Goal: Check status: Check status

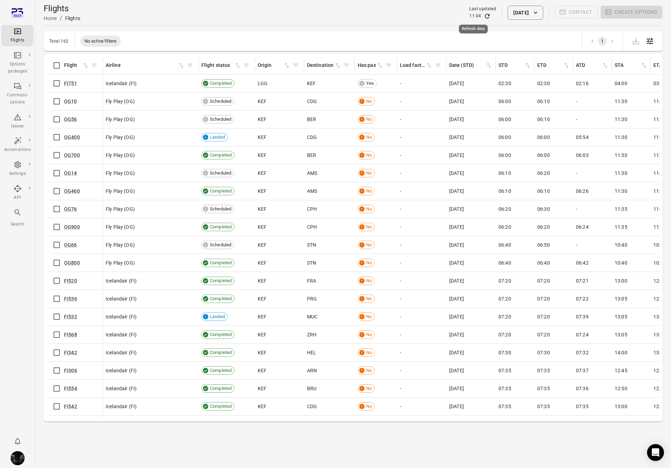
click at [483, 16] on icon "Refresh data" at bounding box center [486, 16] width 7 height 7
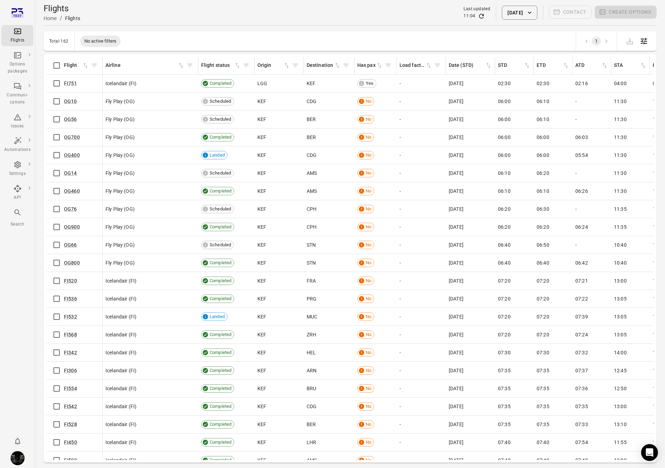
click at [515, 14] on button "[DATE]" at bounding box center [519, 13] width 35 height 14
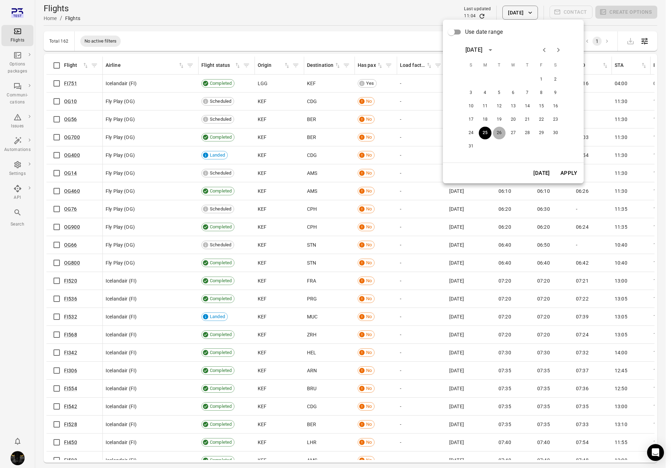
click at [497, 133] on button "26" at bounding box center [499, 133] width 13 height 13
drag, startPoint x: 570, startPoint y: 172, endPoint x: 575, endPoint y: 168, distance: 6.3
click at [570, 172] on button "Apply" at bounding box center [568, 173] width 24 height 15
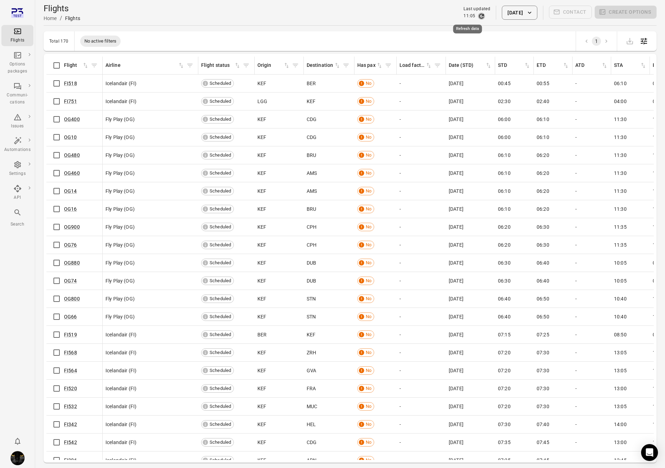
click at [480, 17] on icon "Refresh data" at bounding box center [482, 16] width 5 height 5
click at [532, 12] on icon "button" at bounding box center [529, 12] width 7 height 7
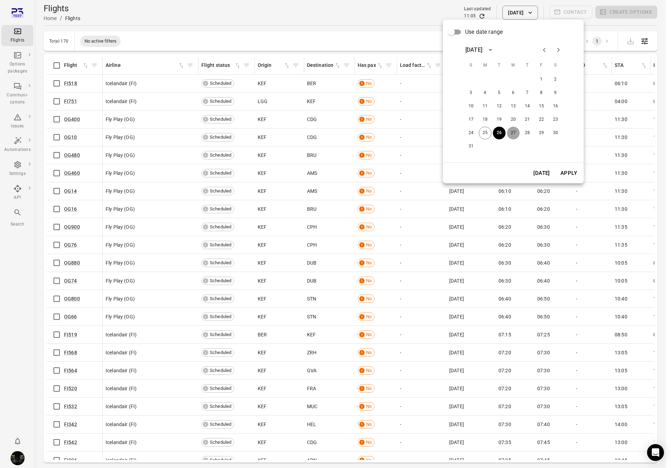
drag, startPoint x: 513, startPoint y: 133, endPoint x: 531, endPoint y: 176, distance: 45.9
click at [513, 132] on button "27" at bounding box center [513, 133] width 13 height 13
click at [570, 171] on button "Apply" at bounding box center [568, 173] width 24 height 15
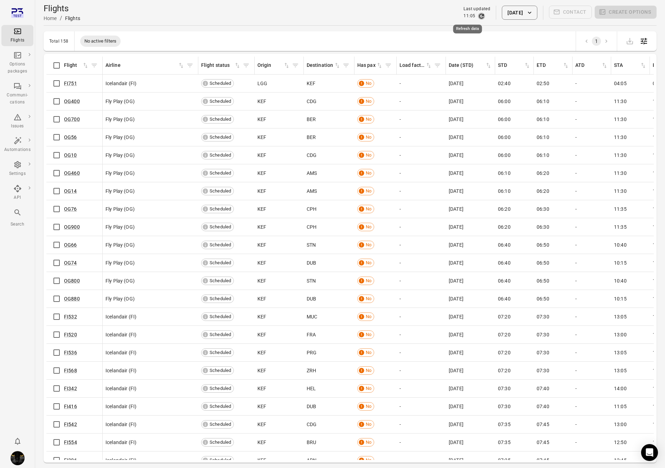
click at [478, 15] on icon "Refresh data" at bounding box center [481, 16] width 7 height 7
click at [507, 14] on button "[DATE]" at bounding box center [519, 13] width 35 height 14
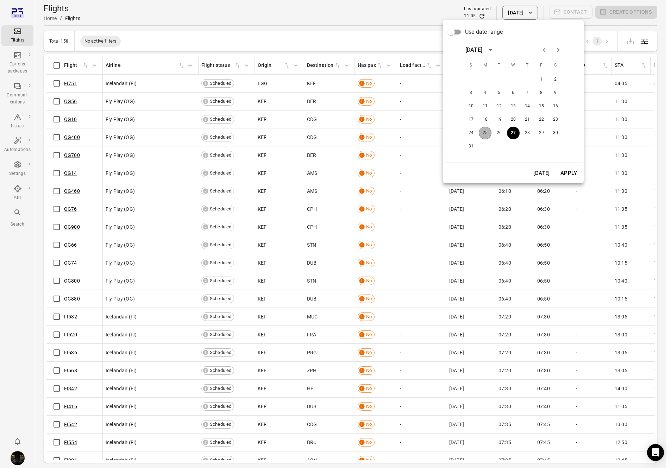
click at [483, 134] on button "25" at bounding box center [484, 133] width 13 height 13
click at [574, 172] on button "Apply" at bounding box center [568, 173] width 24 height 15
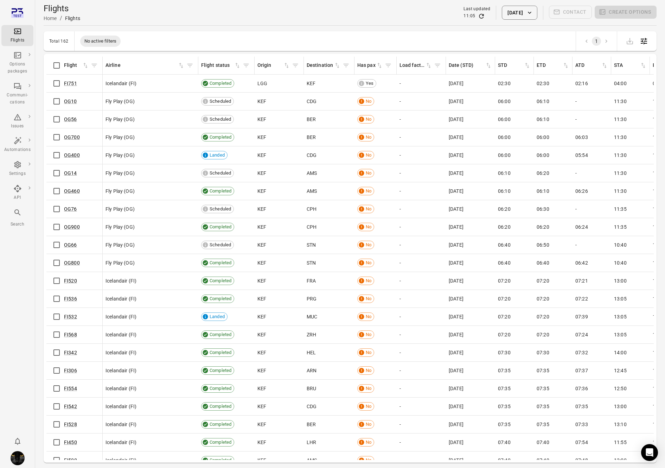
click at [478, 15] on icon "Refresh data" at bounding box center [481, 16] width 7 height 7
click at [505, 13] on button "[DATE]" at bounding box center [519, 13] width 35 height 14
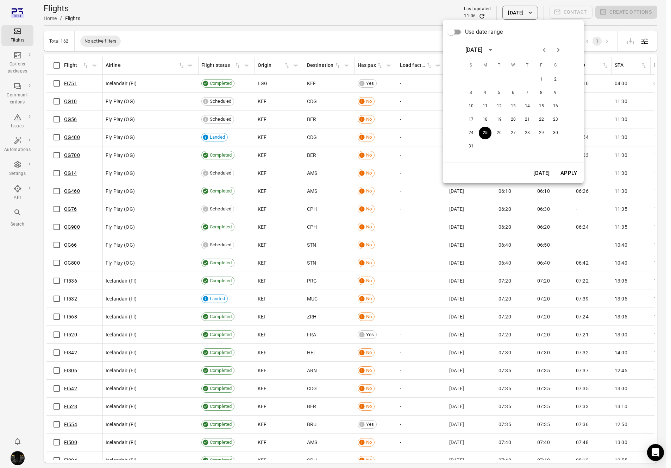
drag, startPoint x: 275, startPoint y: 6, endPoint x: 260, endPoint y: 11, distance: 15.6
click at [274, 6] on div at bounding box center [335, 234] width 671 height 468
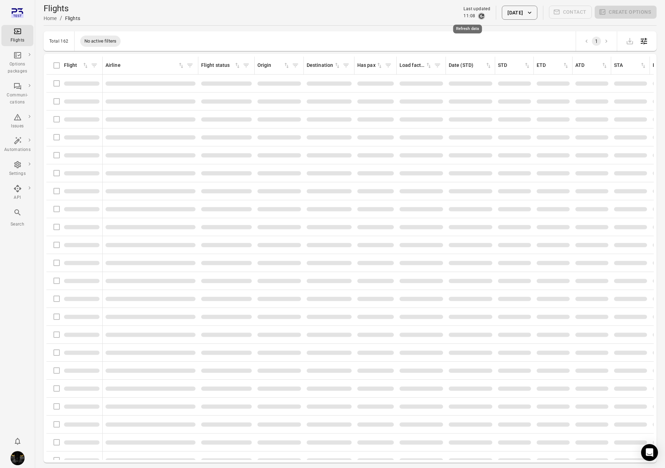
click at [478, 15] on icon "Refresh data" at bounding box center [481, 16] width 7 height 7
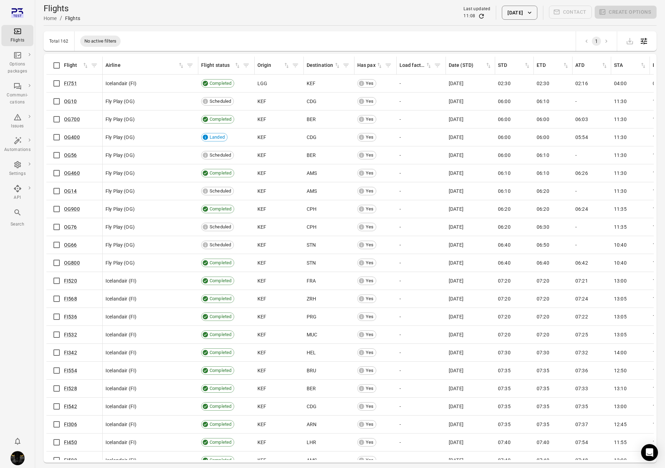
click at [527, 3] on div "Flights Home / Flights Last updated 11:08 [DATE] Contact Create options" at bounding box center [350, 13] width 613 height 20
click at [526, 12] on button "[DATE]" at bounding box center [519, 13] width 35 height 14
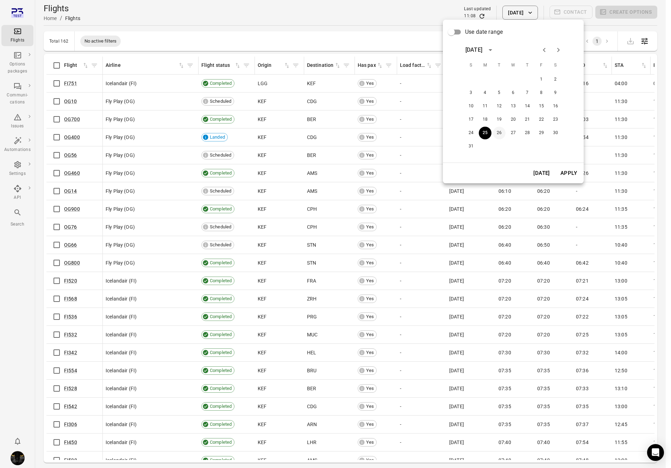
click at [501, 132] on button "26" at bounding box center [499, 133] width 13 height 13
click at [574, 168] on button "Apply" at bounding box center [568, 173] width 24 height 15
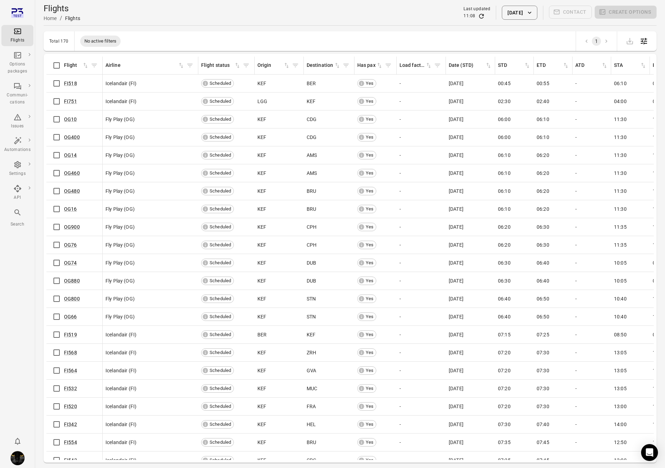
click at [525, 13] on button "[DATE]" at bounding box center [519, 13] width 35 height 14
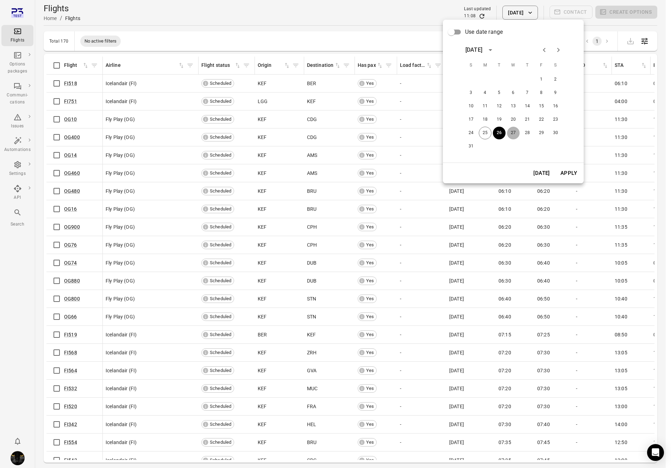
click at [513, 132] on button "27" at bounding box center [513, 133] width 13 height 13
click at [570, 175] on button "Apply" at bounding box center [568, 173] width 24 height 15
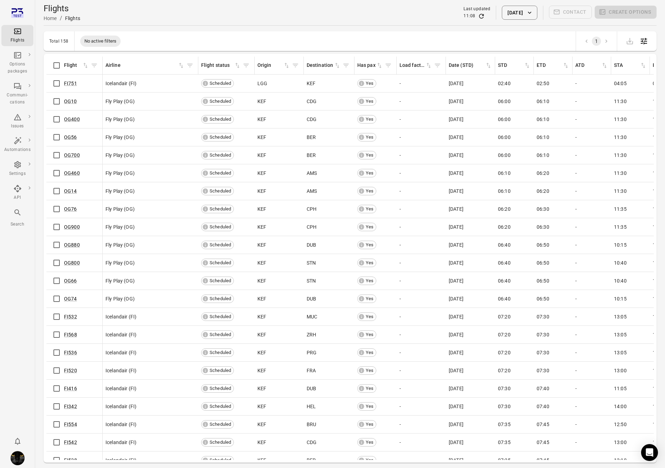
click at [514, 10] on button "[DATE]" at bounding box center [519, 13] width 35 height 14
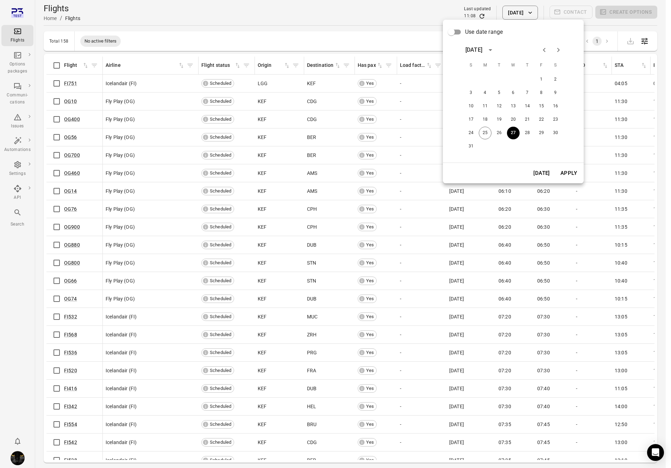
click at [566, 174] on button "Apply" at bounding box center [568, 173] width 24 height 15
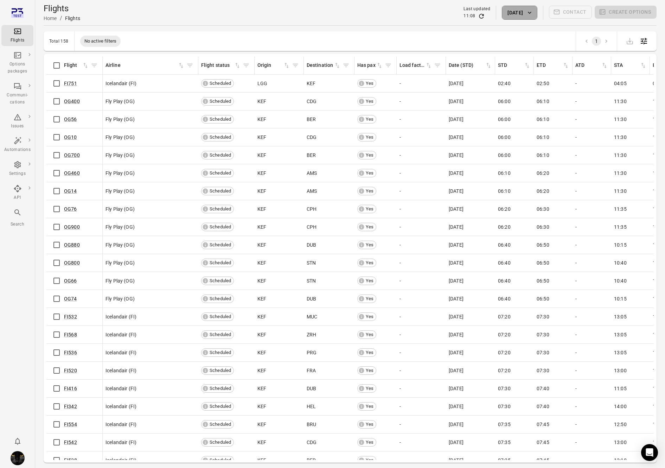
click at [505, 18] on button "[DATE]" at bounding box center [519, 13] width 35 height 14
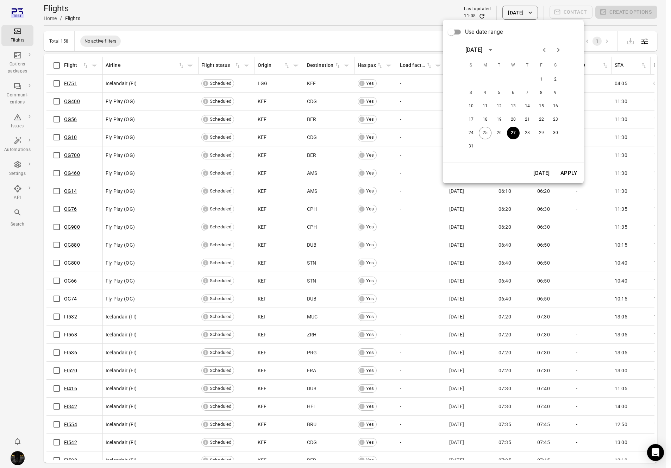
click at [532, 172] on button "[DATE]" at bounding box center [541, 173] width 24 height 15
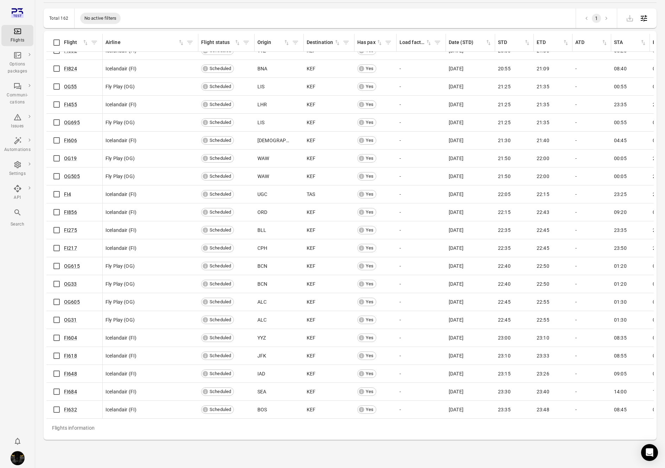
scroll to position [2496, 0]
click at [70, 407] on link "FI632" at bounding box center [70, 410] width 13 height 6
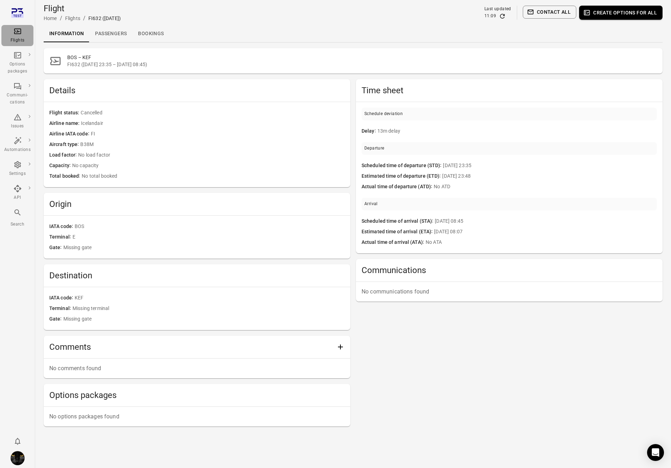
click at [19, 37] on div "Flights" at bounding box center [17, 40] width 26 height 7
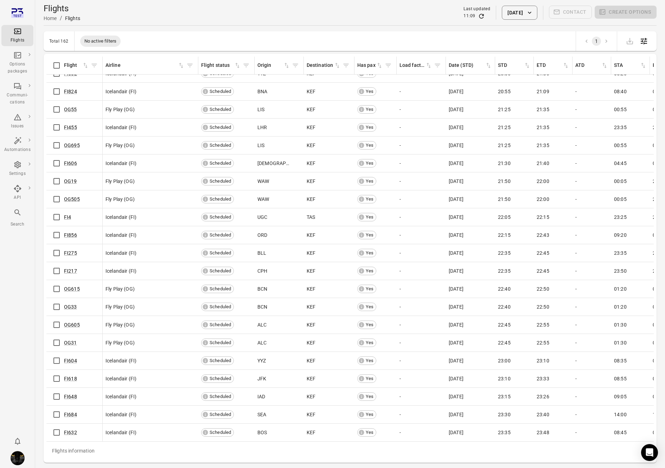
scroll to position [2496, 0]
click at [480, 15] on icon "Refresh data" at bounding box center [482, 16] width 5 height 5
click at [478, 15] on icon "Refresh data" at bounding box center [481, 16] width 7 height 7
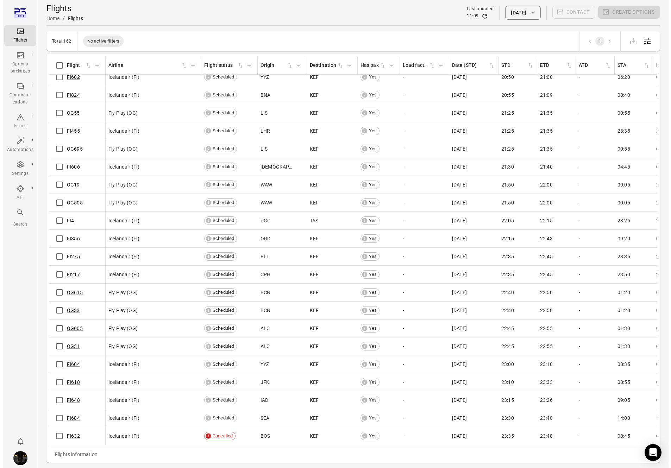
scroll to position [2496, 0]
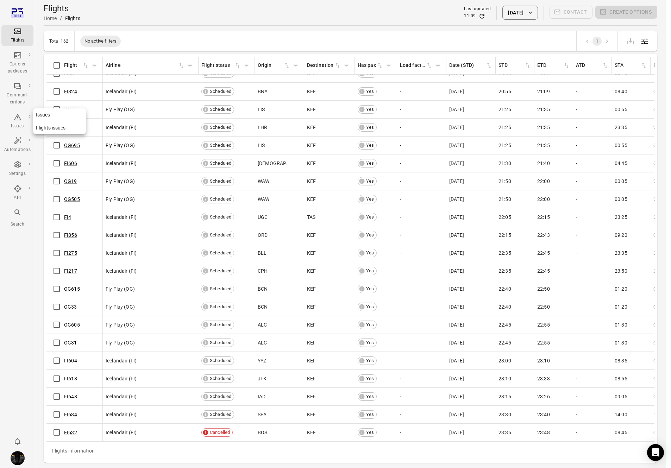
click at [15, 125] on div "Issues" at bounding box center [17, 126] width 26 height 7
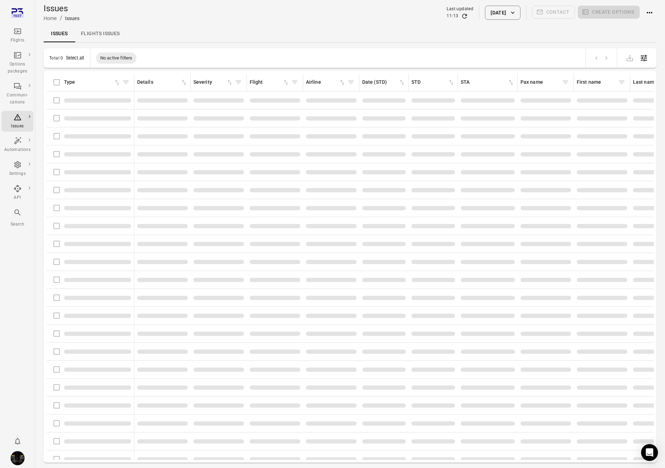
click at [496, 12] on button "[DATE]" at bounding box center [502, 13] width 35 height 14
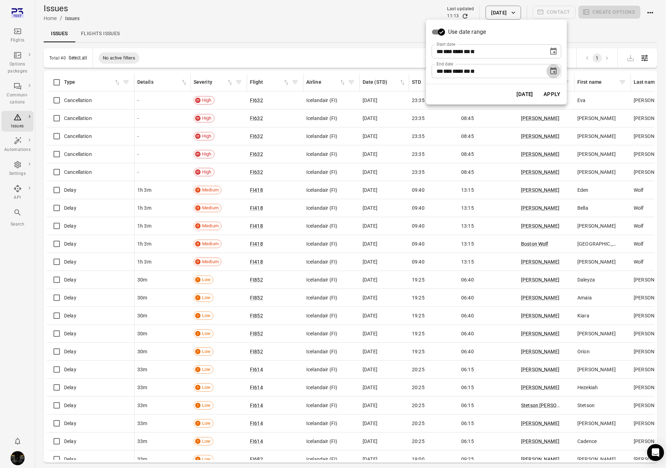
click at [553, 69] on icon "Choose date, selected date is Aug 25, 2025" at bounding box center [553, 70] width 6 height 7
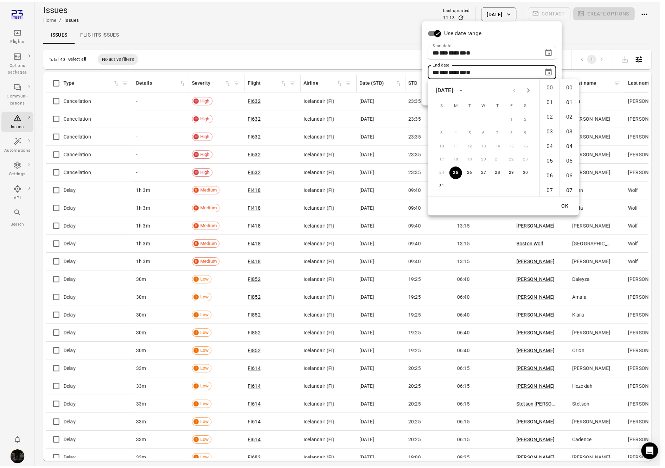
scroll to position [872, 0]
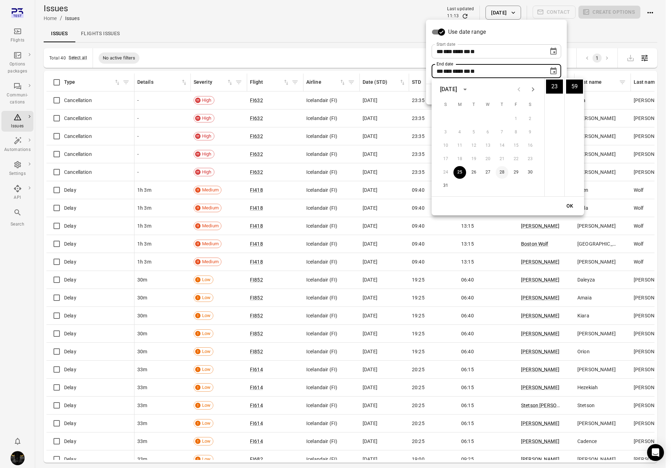
click at [502, 172] on button "28" at bounding box center [501, 172] width 13 height 13
type input "**********"
click at [574, 207] on button "OK" at bounding box center [569, 205] width 23 height 13
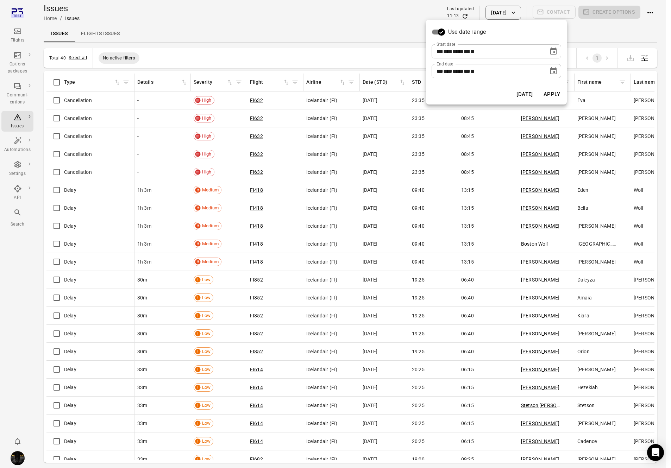
click at [556, 96] on button "Apply" at bounding box center [551, 94] width 24 height 15
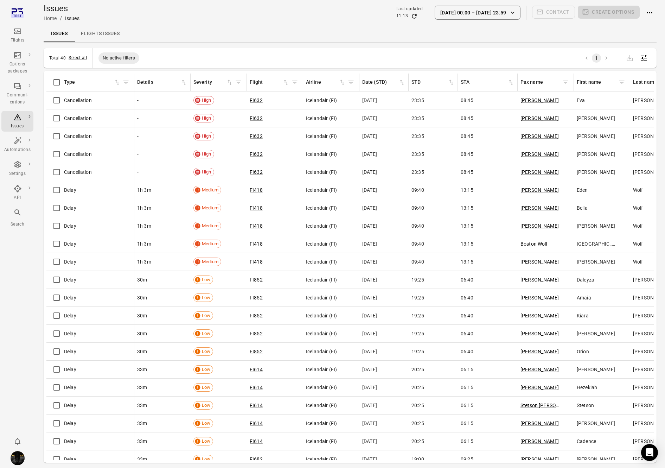
click at [13, 30] on icon "Main navigation" at bounding box center [17, 31] width 8 height 8
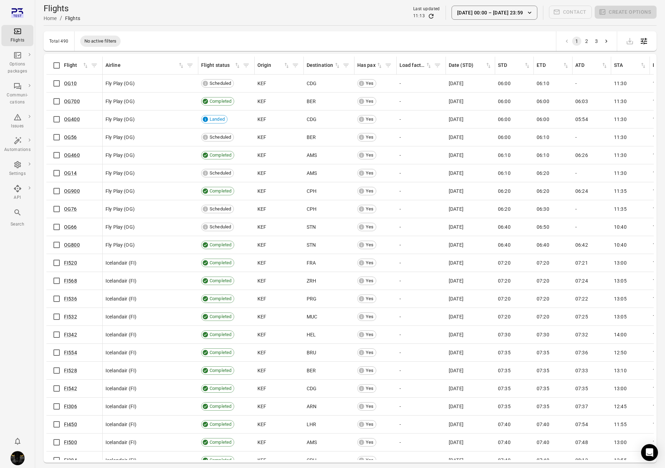
scroll to position [19, 0]
click at [588, 43] on button "2" at bounding box center [586, 41] width 9 height 9
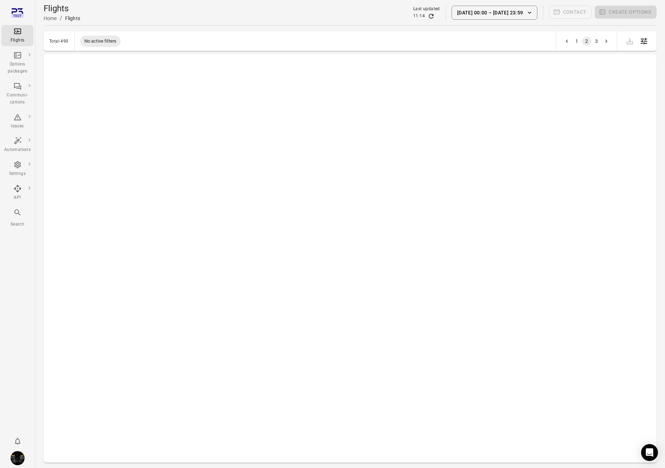
scroll to position [0, 0]
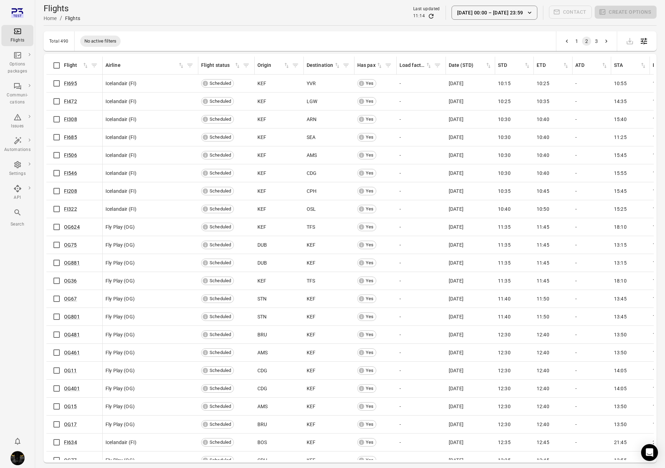
click at [596, 38] on button "3" at bounding box center [596, 41] width 9 height 9
click at [531, 13] on icon "button" at bounding box center [530, 13] width 4 height 2
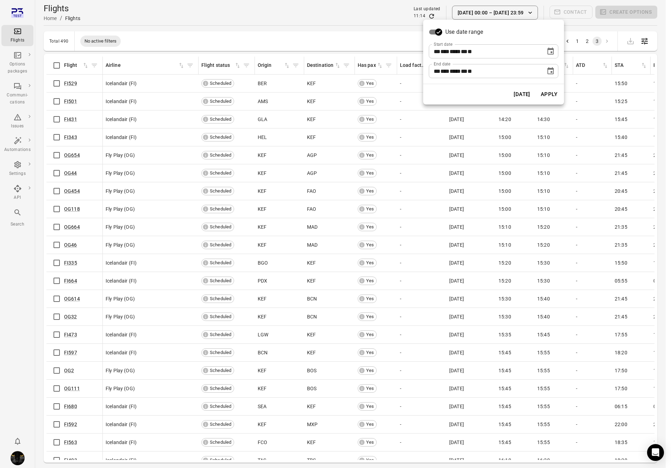
click at [528, 94] on button "[DATE]" at bounding box center [521, 94] width 24 height 15
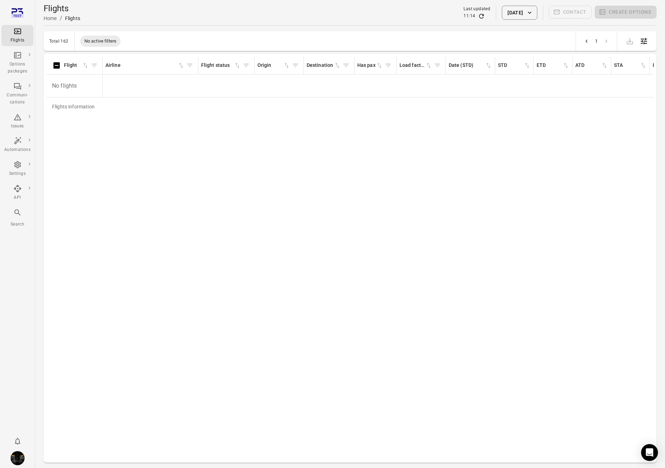
click at [464, 9] on div "Last updated" at bounding box center [477, 9] width 27 height 7
click at [507, 17] on button "[DATE]" at bounding box center [519, 13] width 35 height 14
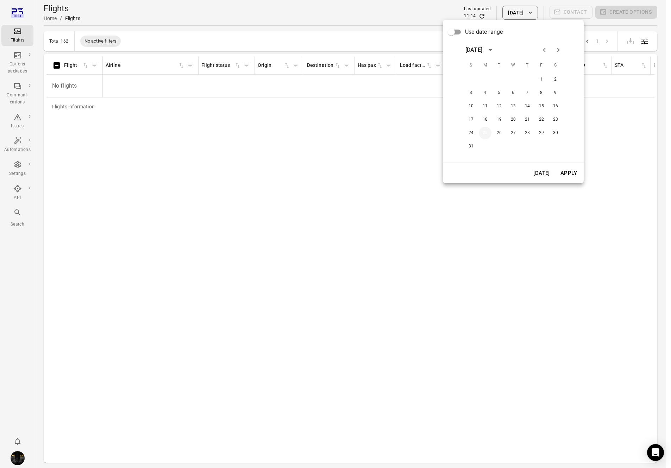
click at [484, 134] on button "25" at bounding box center [484, 133] width 13 height 13
click at [568, 174] on button "Apply" at bounding box center [568, 173] width 24 height 15
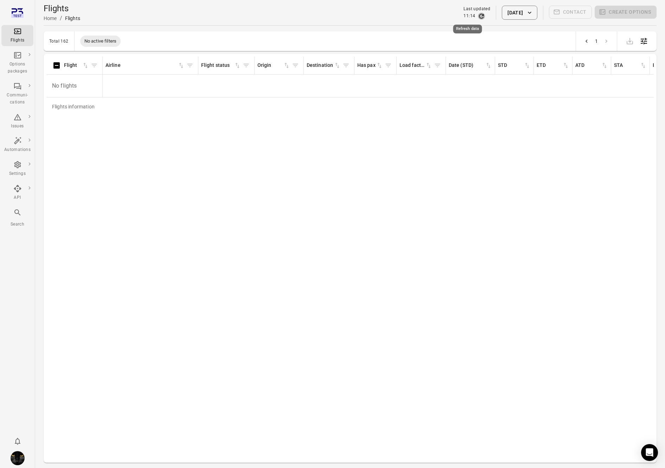
click at [478, 13] on icon "Refresh data" at bounding box center [481, 16] width 7 height 7
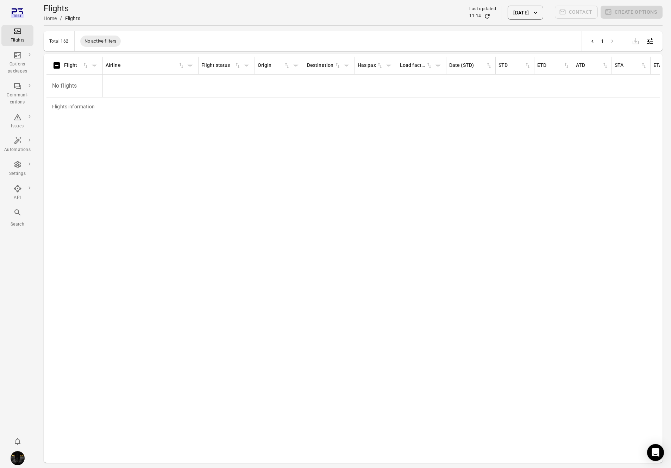
click at [23, 65] on div "Options packages" at bounding box center [17, 68] width 26 height 14
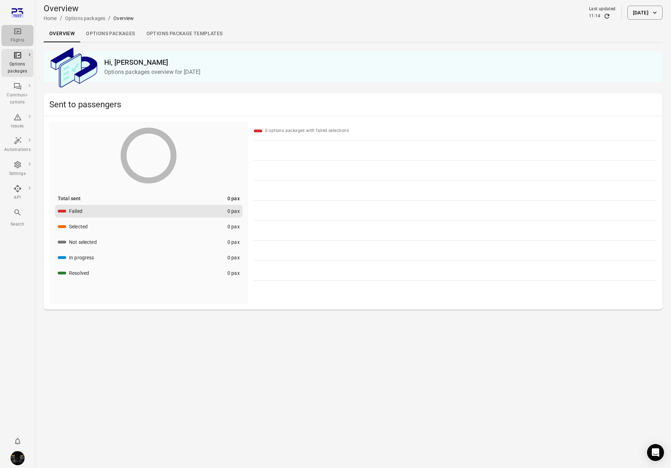
drag, startPoint x: 21, startPoint y: 35, endPoint x: 30, endPoint y: 34, distance: 9.5
click at [21, 35] on icon "Main navigation" at bounding box center [17, 31] width 8 height 8
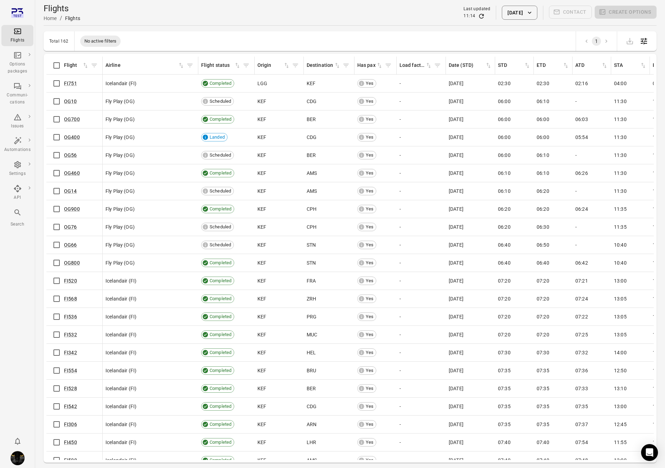
click at [510, 15] on button "[DATE]" at bounding box center [519, 13] width 35 height 14
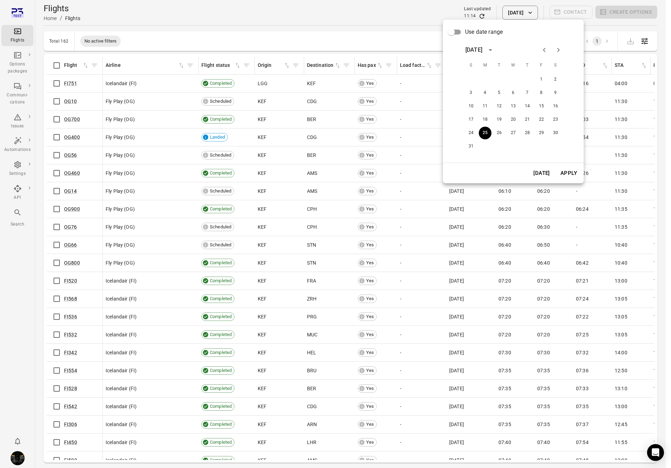
click at [326, 37] on div at bounding box center [335, 234] width 671 height 468
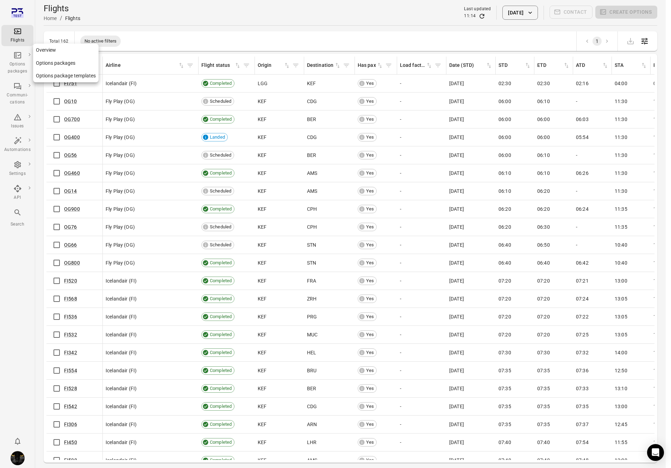
click at [19, 66] on div "Options packages" at bounding box center [17, 68] width 26 height 14
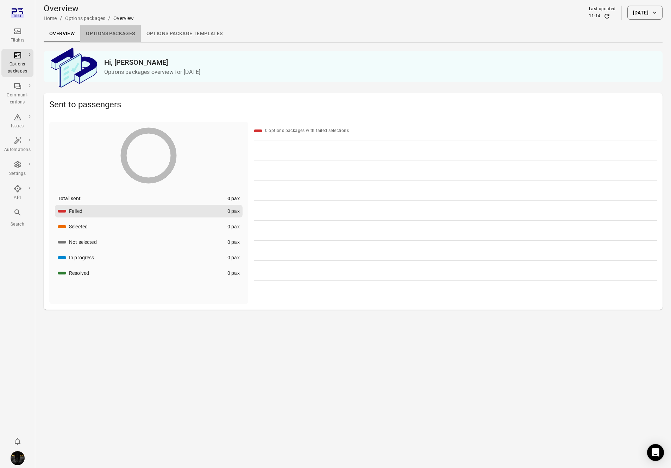
click at [112, 37] on link "Options packages" at bounding box center [110, 33] width 60 height 17
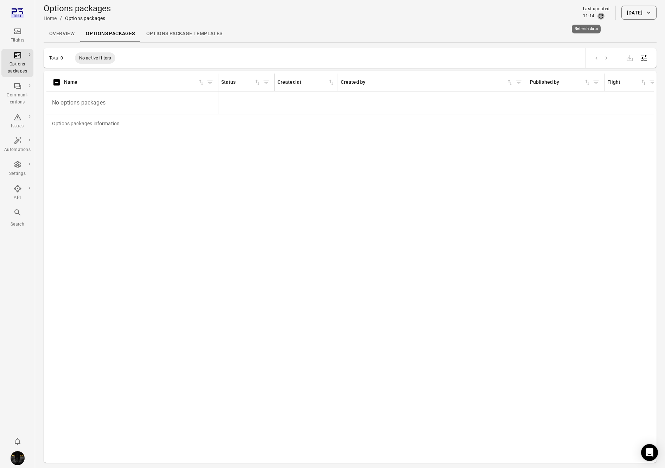
click at [598, 14] on icon "Refresh data" at bounding box center [601, 16] width 7 height 7
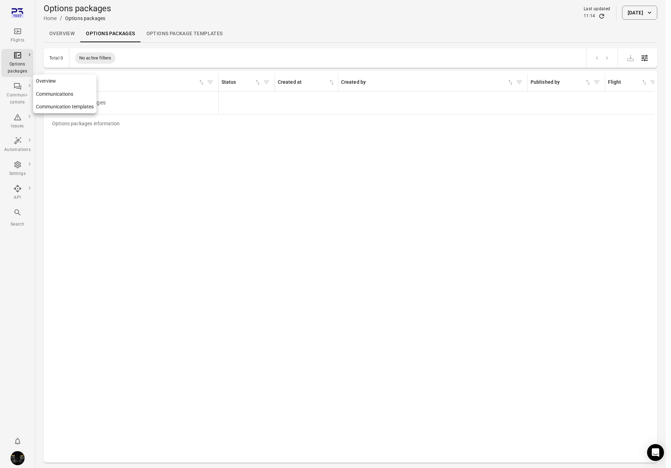
click at [21, 94] on div "Communi-cations" at bounding box center [17, 99] width 26 height 14
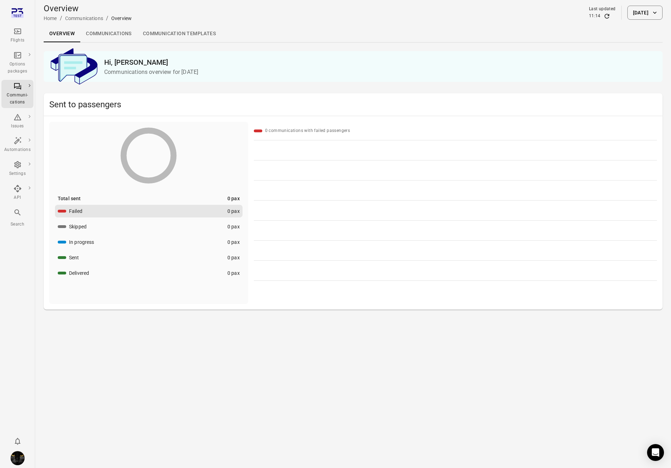
click at [103, 37] on link "Communications" at bounding box center [108, 33] width 57 height 17
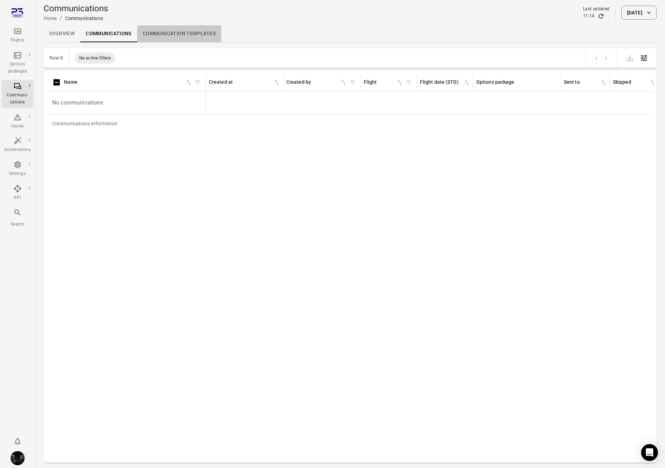
click at [167, 39] on link "Communication templates" at bounding box center [179, 33] width 84 height 17
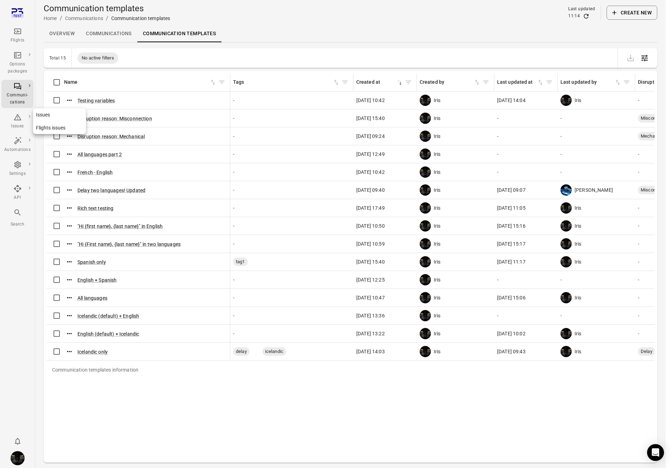
click at [17, 121] on icon "Main navigation" at bounding box center [17, 117] width 8 height 8
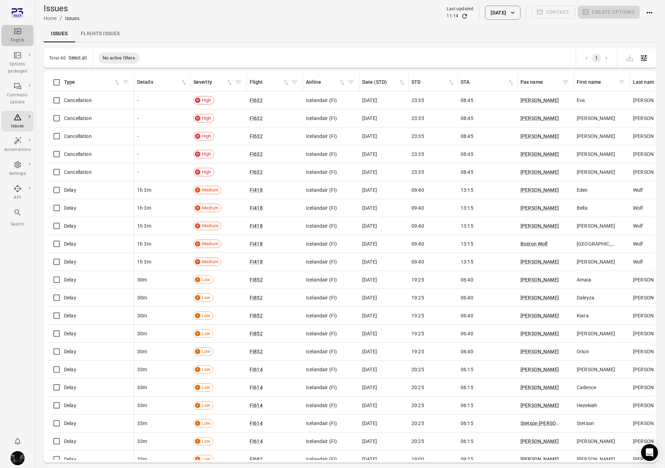
click at [13, 37] on div "Flights" at bounding box center [17, 40] width 26 height 7
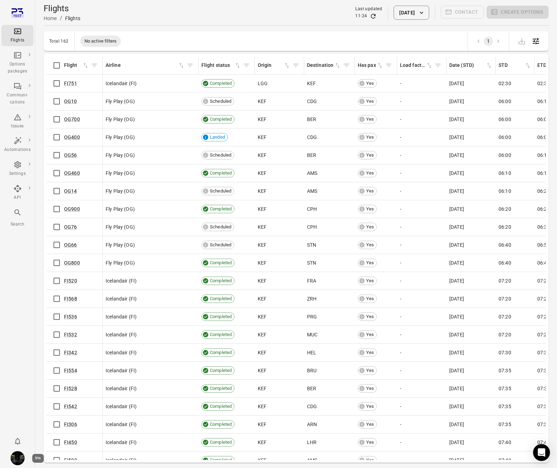
click at [43, 456] on div "Iris" at bounding box center [38, 458] width 12 height 9
click at [23, 459] on img "Iris" at bounding box center [18, 458] width 14 height 14
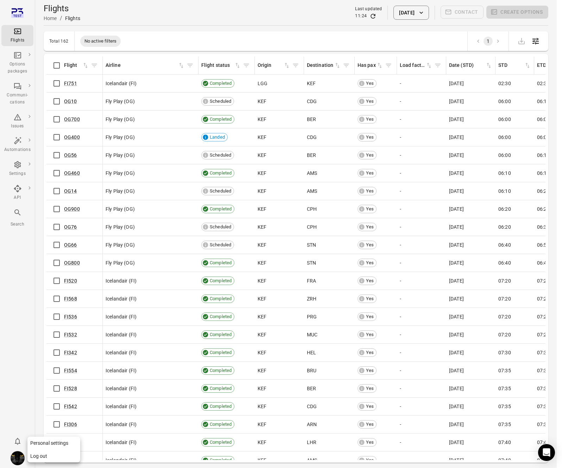
click at [52, 453] on button "Log out" at bounding box center [53, 456] width 53 height 13
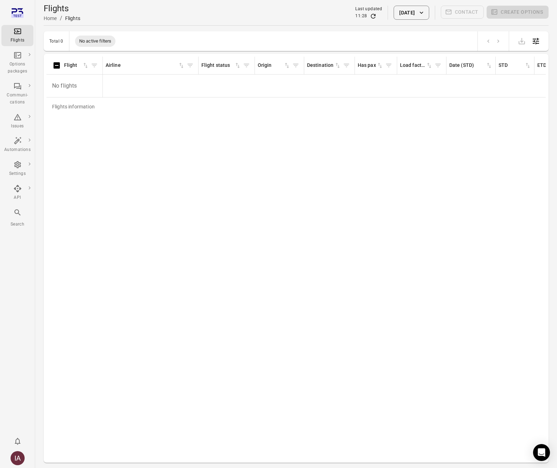
click at [369, 17] on icon "Refresh data" at bounding box center [372, 16] width 7 height 7
click at [371, 14] on icon "Refresh data" at bounding box center [373, 16] width 5 height 5
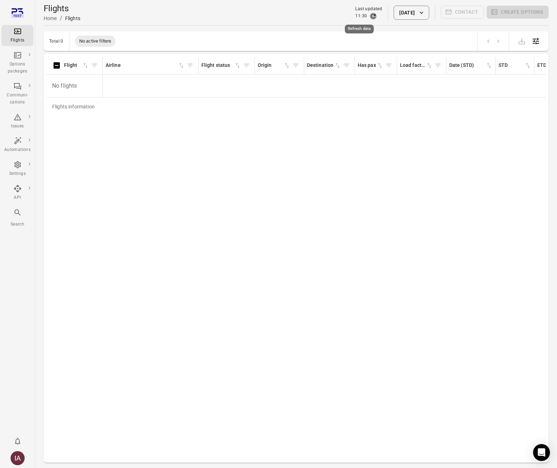
click at [371, 14] on icon "Refresh data" at bounding box center [373, 16] width 5 height 5
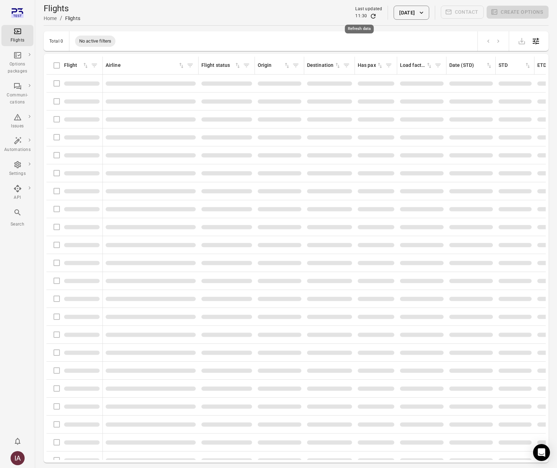
click at [371, 14] on icon "Refresh data" at bounding box center [373, 16] width 5 height 5
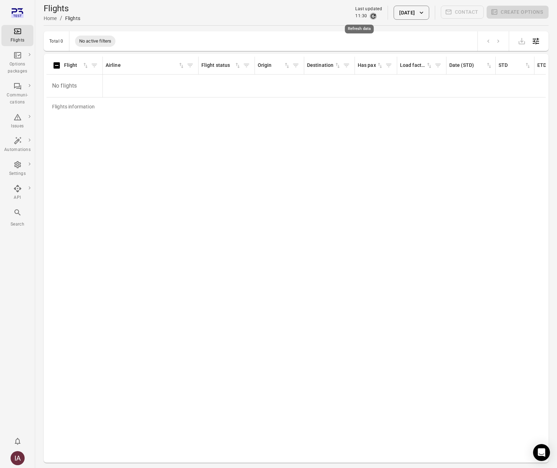
click at [371, 14] on icon "Refresh data" at bounding box center [373, 16] width 5 height 5
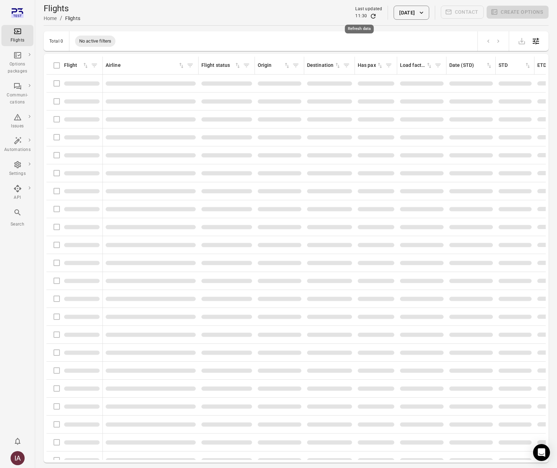
drag, startPoint x: 357, startPoint y: 14, endPoint x: 33, endPoint y: 14, distance: 324.0
click at [369, 15] on icon "Refresh data" at bounding box center [372, 16] width 7 height 7
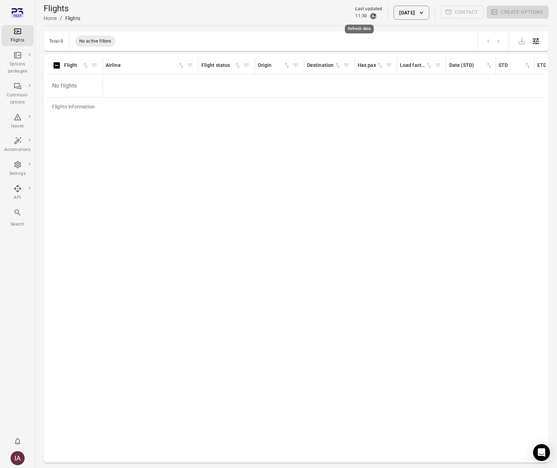
click at [369, 15] on icon "Refresh data" at bounding box center [372, 16] width 7 height 7
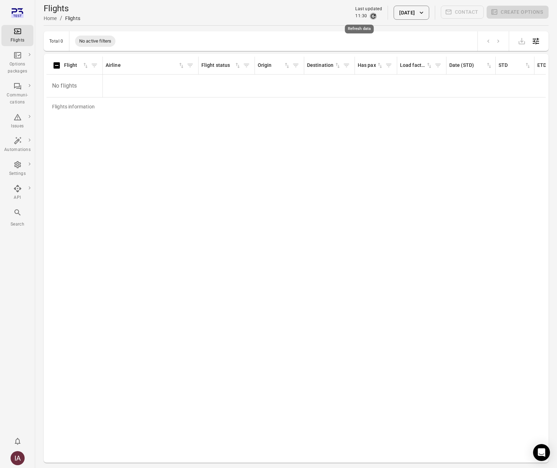
click at [369, 15] on icon "Refresh data" at bounding box center [372, 16] width 7 height 7
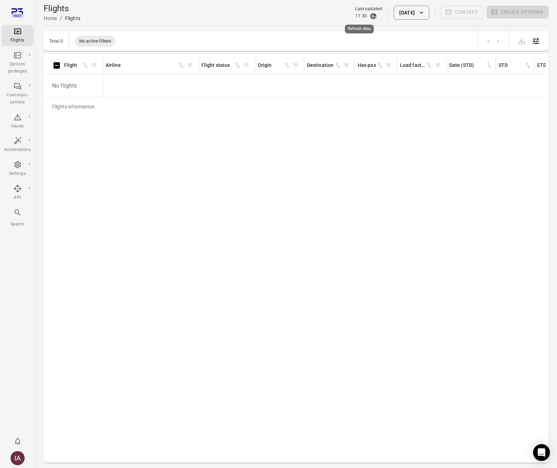
click at [369, 15] on icon "Refresh data" at bounding box center [372, 16] width 7 height 7
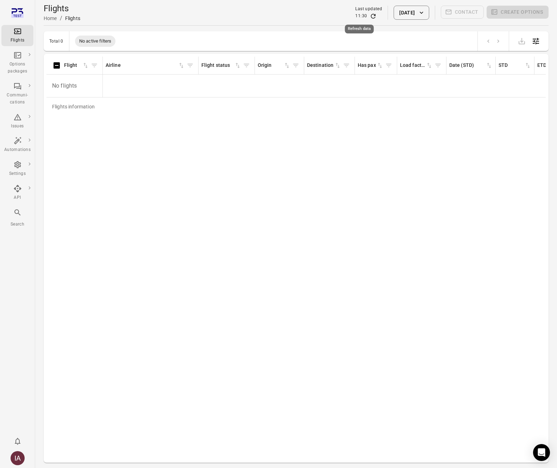
click at [369, 15] on icon "Refresh data" at bounding box center [372, 16] width 7 height 7
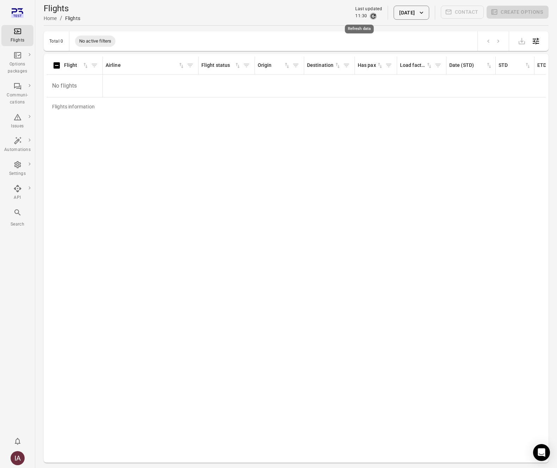
click at [371, 14] on icon "Refresh data" at bounding box center [373, 16] width 5 height 5
click at [371, 18] on icon "Refresh data" at bounding box center [373, 16] width 5 height 5
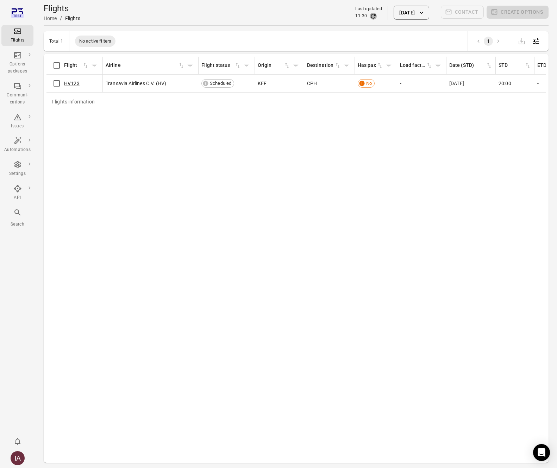
click at [371, 14] on icon "Refresh data" at bounding box center [373, 16] width 5 height 5
click at [320, 342] on div "Flights information Flight Airline Flight status Origin Destination Has pax Loa…" at bounding box center [295, 258] width 499 height 403
